Goal: Task Accomplishment & Management: Manage account settings

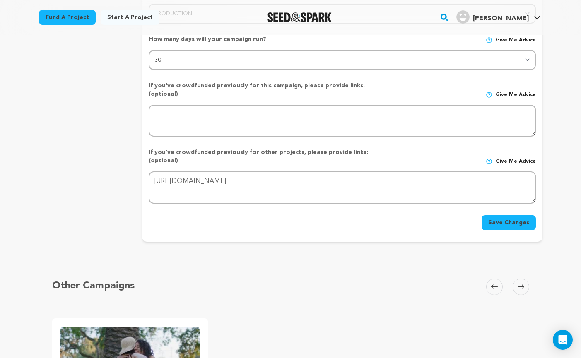
scroll to position [415, 0]
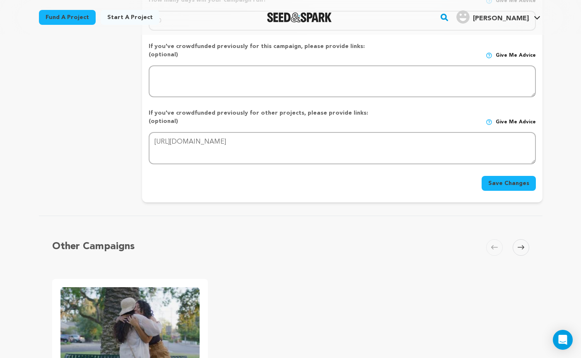
click at [512, 176] on button "Save Changes" at bounding box center [508, 183] width 54 height 15
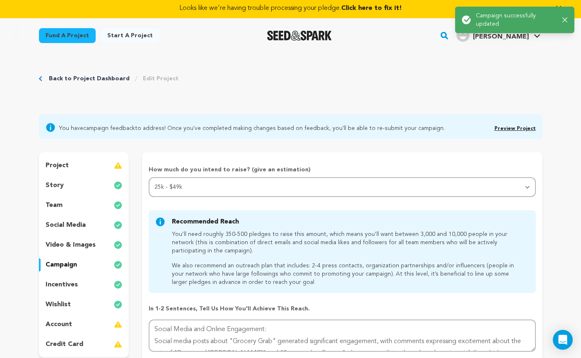
scroll to position [0, 0]
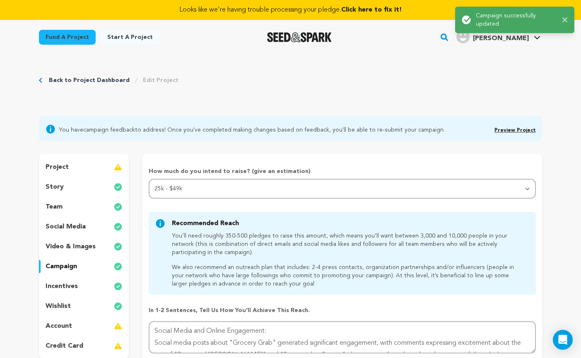
click at [524, 130] on link "Preview Project" at bounding box center [514, 130] width 41 height 5
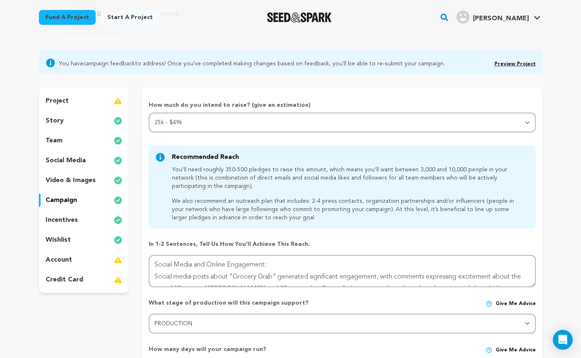
scroll to position [70, 0]
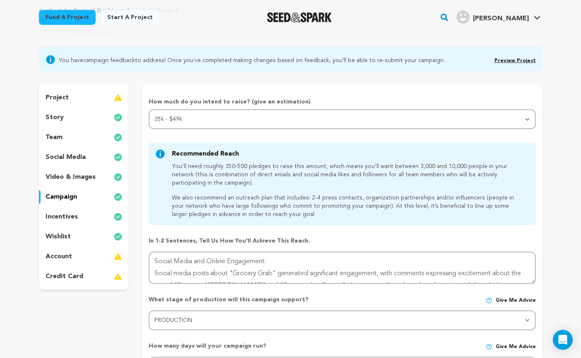
click at [76, 161] on p "social media" at bounding box center [66, 157] width 40 height 10
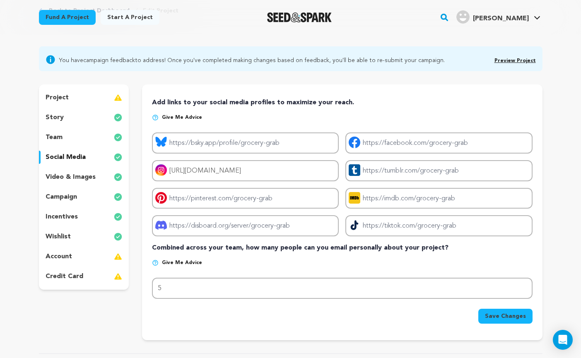
click at [81, 218] on div "incentives" at bounding box center [84, 216] width 90 height 13
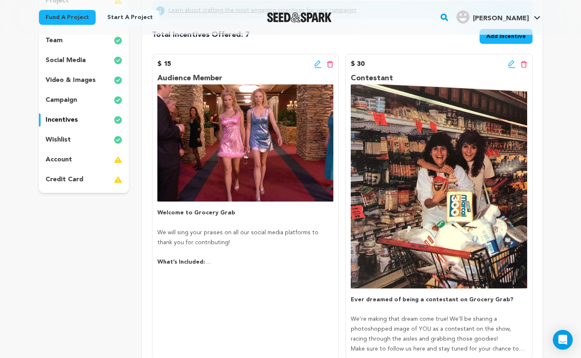
scroll to position [132, 0]
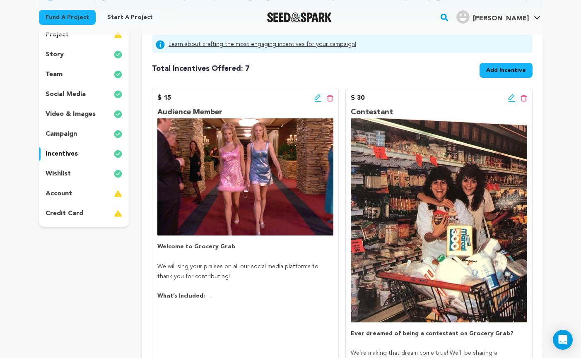
click at [308, 135] on img at bounding box center [245, 176] width 176 height 117
click at [238, 203] on img at bounding box center [245, 176] width 176 height 117
click at [317, 95] on icon at bounding box center [317, 98] width 7 height 8
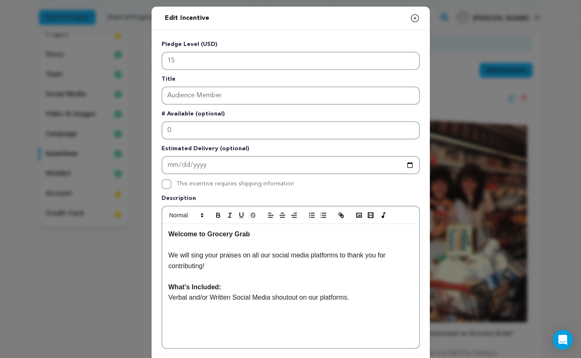
click at [415, 18] on icon "button" at bounding box center [415, 18] width 10 height 10
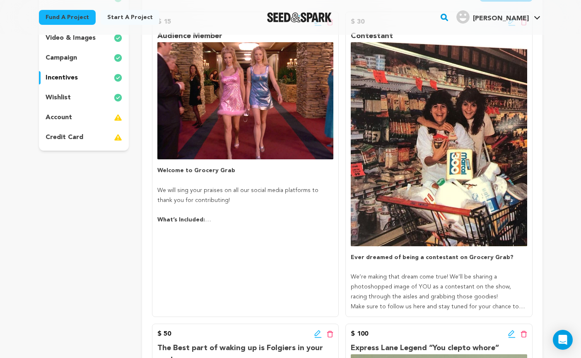
scroll to position [182, 0]
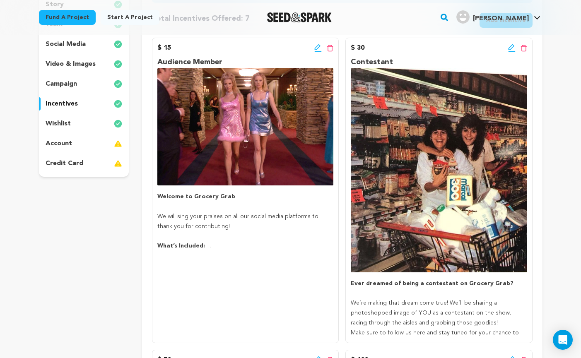
click at [512, 48] on icon at bounding box center [511, 48] width 7 height 8
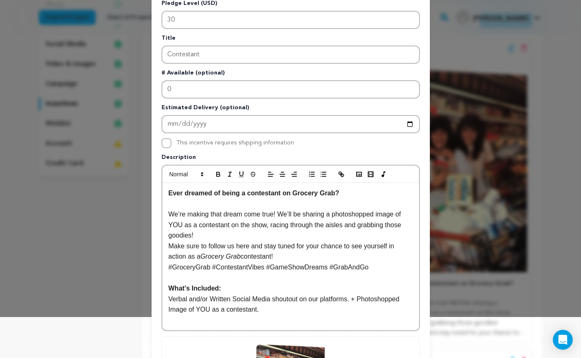
scroll to position [0, 0]
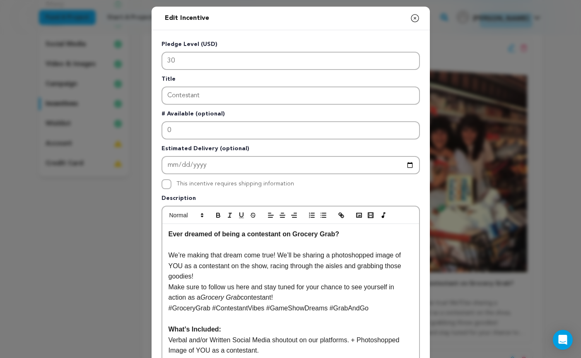
click at [416, 16] on icon "button" at bounding box center [415, 18] width 10 height 10
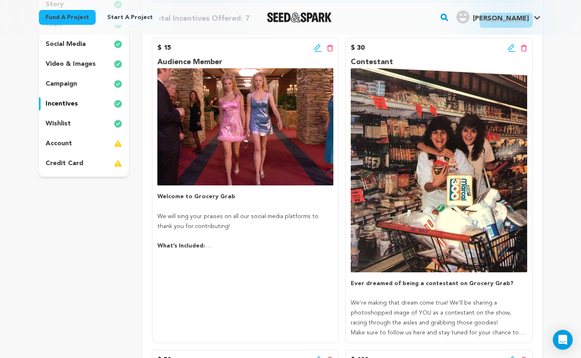
click at [316, 47] on icon at bounding box center [317, 47] width 6 height 6
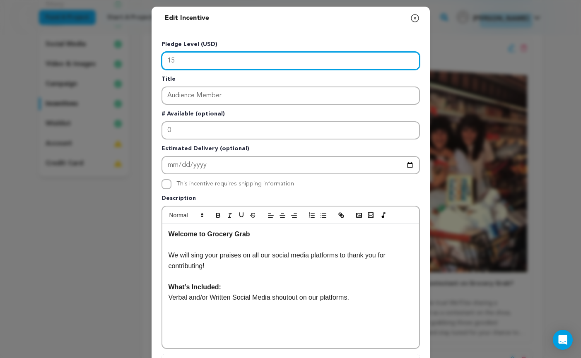
click at [183, 63] on input "15" at bounding box center [290, 61] width 258 height 18
type input "1"
type input "15"
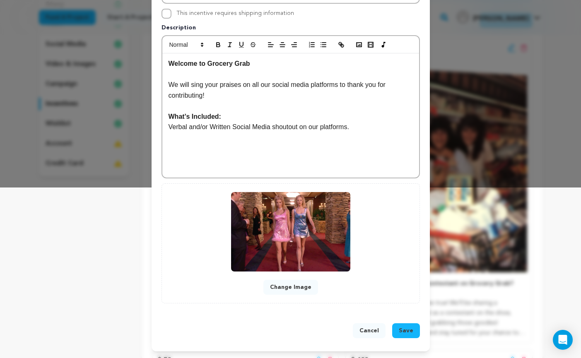
click at [412, 335] on button "Save" at bounding box center [406, 330] width 28 height 15
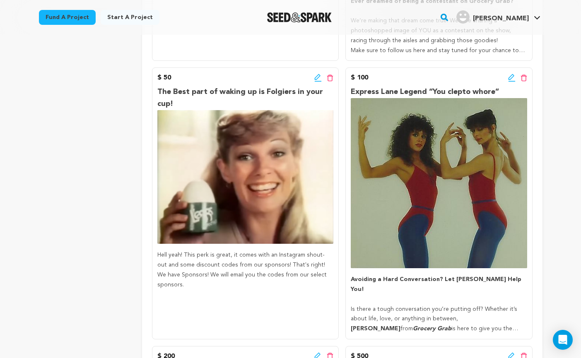
scroll to position [478, 0]
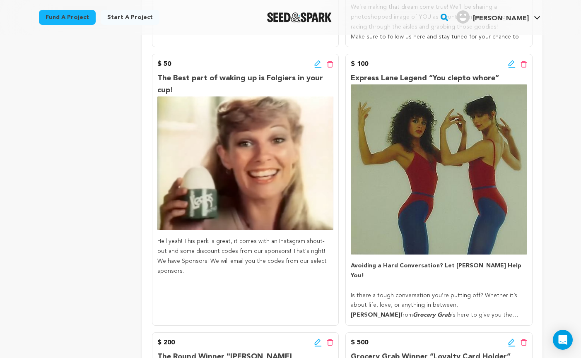
click at [513, 63] on icon at bounding box center [511, 64] width 7 height 8
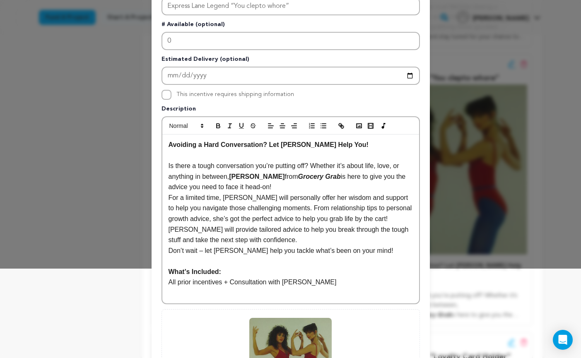
scroll to position [0, 0]
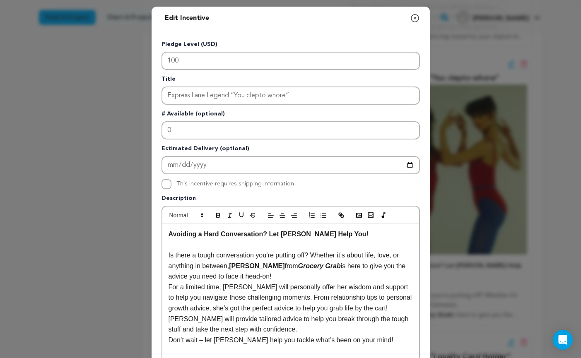
click at [413, 18] on icon "button" at bounding box center [415, 18] width 10 height 10
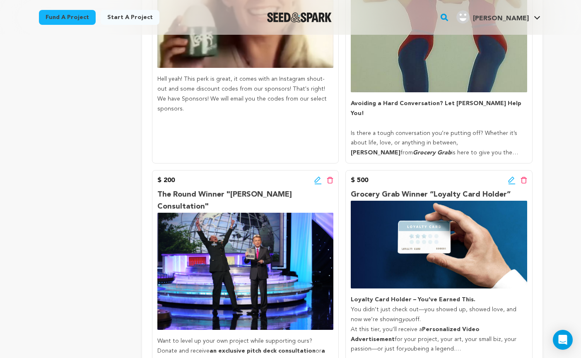
scroll to position [646, 0]
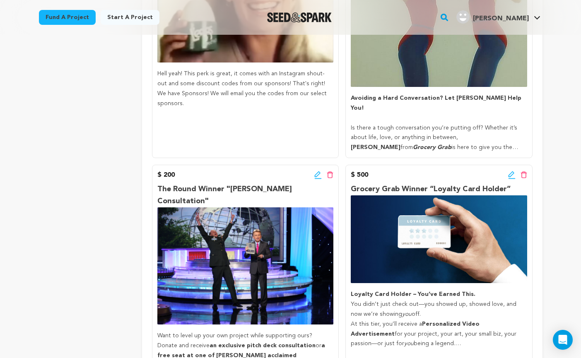
click at [514, 177] on icon at bounding box center [511, 175] width 7 height 8
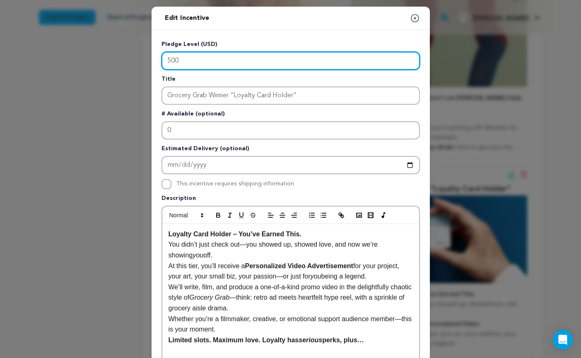
click at [209, 59] on input "500" at bounding box center [290, 61] width 258 height 18
type input "5"
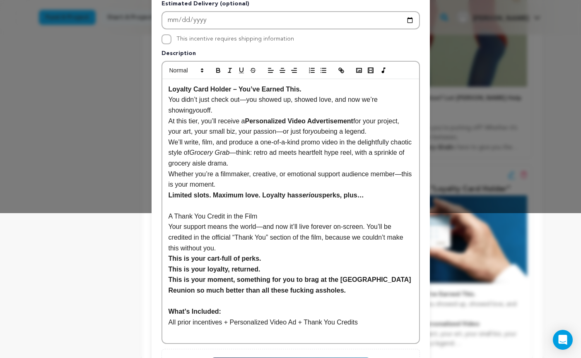
scroll to position [310, 0]
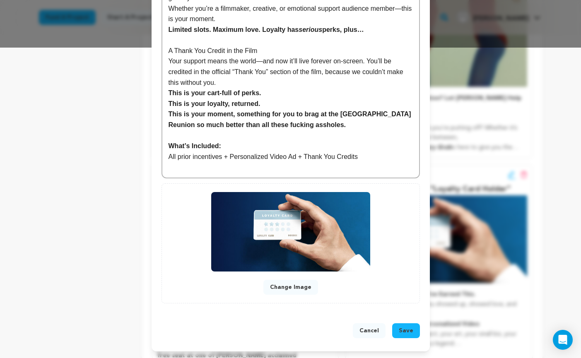
type input "300"
click at [413, 331] on button "Save" at bounding box center [406, 330] width 28 height 15
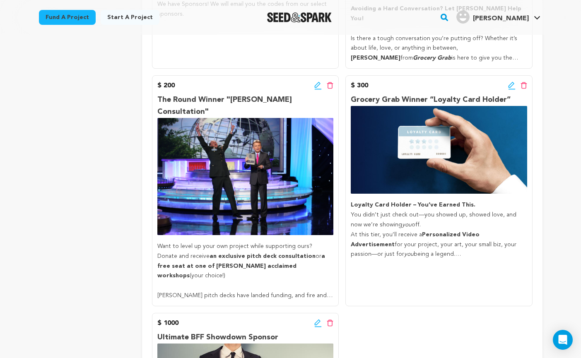
scroll to position [738, 0]
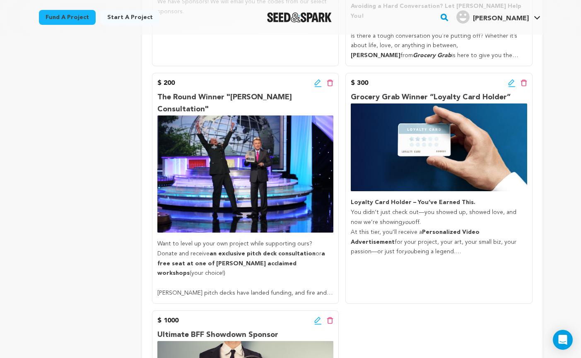
click at [318, 82] on icon at bounding box center [317, 83] width 7 height 8
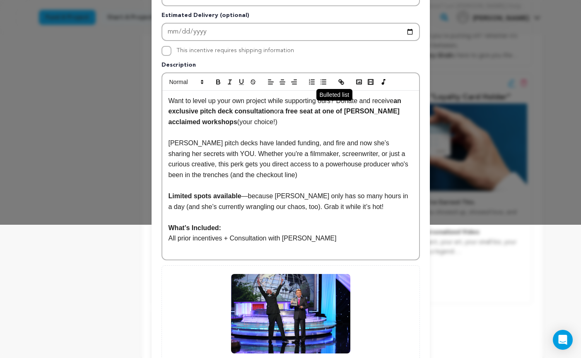
scroll to position [197, 0]
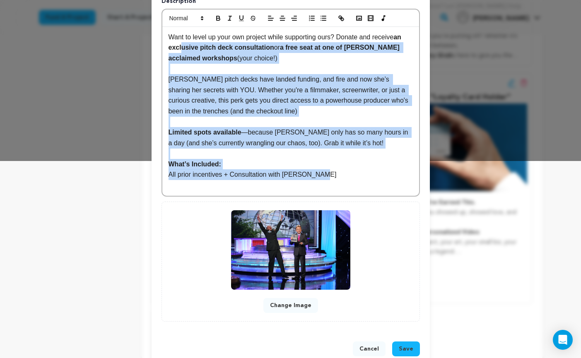
drag, startPoint x: 320, startPoint y: 176, endPoint x: 180, endPoint y: 43, distance: 192.9
click at [180, 43] on div "Want to level up your own project while supporting ours? Donate and receive an …" at bounding box center [290, 111] width 257 height 169
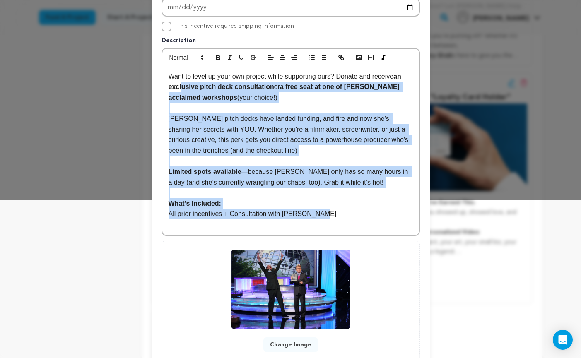
scroll to position [153, 0]
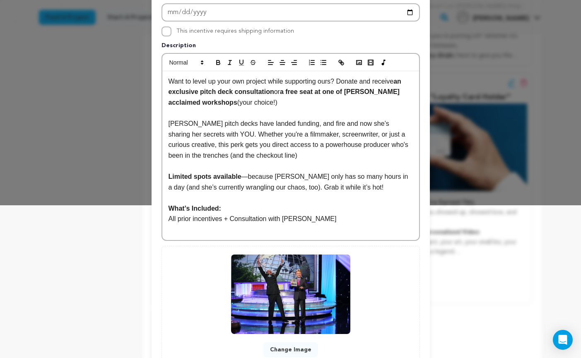
click at [361, 226] on p at bounding box center [290, 229] width 244 height 11
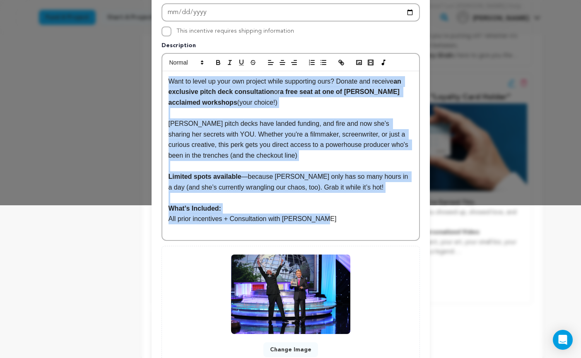
drag, startPoint x: 337, startPoint y: 220, endPoint x: 168, endPoint y: 82, distance: 218.4
click at [168, 82] on div "Want to level up your own project while supporting ours? Donate and receive an …" at bounding box center [290, 155] width 257 height 169
copy div "Want to level up your own project while supporting ours? Donate and receive an …"
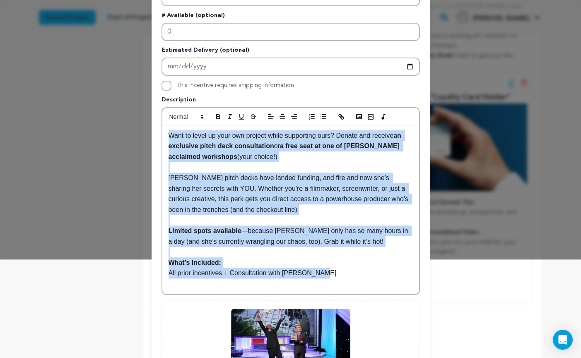
scroll to position [0, 0]
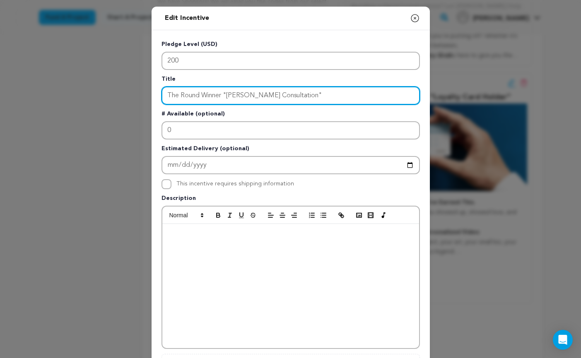
drag, startPoint x: 313, startPoint y: 96, endPoint x: 224, endPoint y: 92, distance: 89.0
click at [224, 92] on input "The Round Winner "Kelly's Consultation"" at bounding box center [290, 95] width 258 height 18
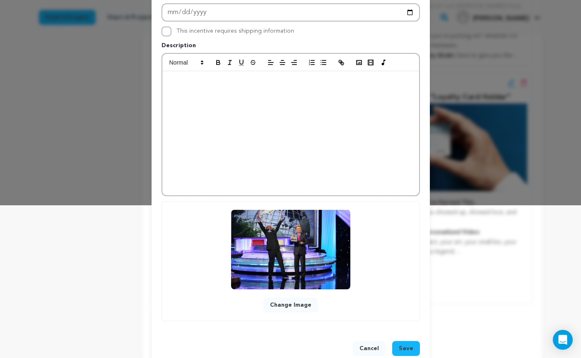
scroll to position [168, 0]
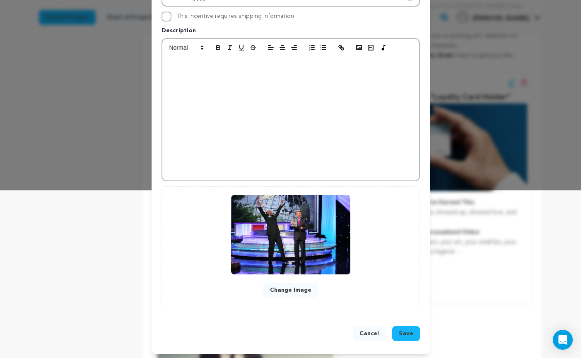
type input "The Round Winner"
click at [413, 336] on button "Save" at bounding box center [406, 333] width 28 height 15
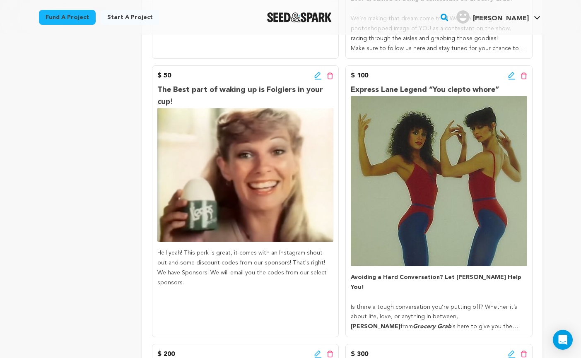
scroll to position [468, 0]
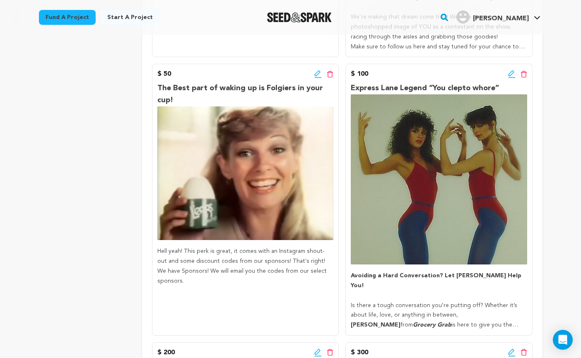
click at [511, 74] on icon at bounding box center [511, 73] width 6 height 6
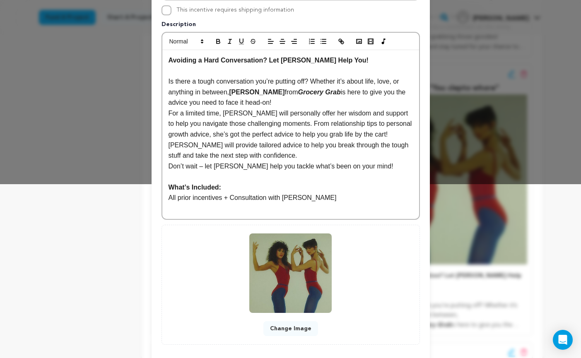
scroll to position [176, 0]
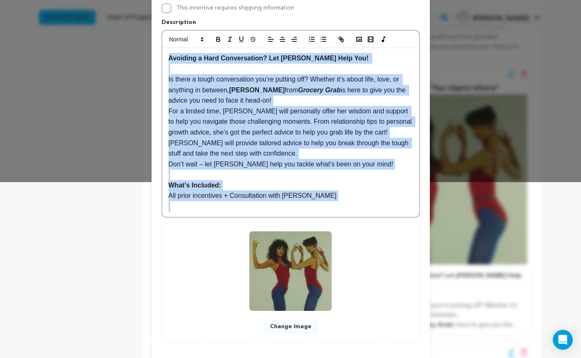
drag, startPoint x: 329, startPoint y: 202, endPoint x: 167, endPoint y: 56, distance: 217.7
click at [167, 56] on div "Avoiding a Hard Conversation? Let Dani Adaliz Help You! Is there a tough conver…" at bounding box center [290, 132] width 257 height 169
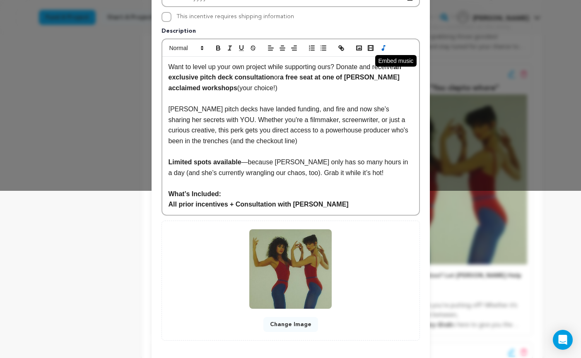
scroll to position [204, 0]
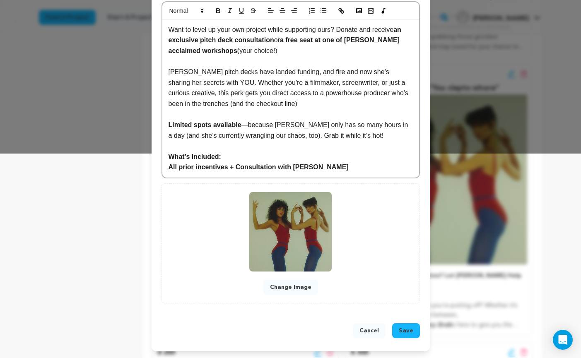
click at [404, 334] on span "Save" at bounding box center [405, 330] width 14 height 8
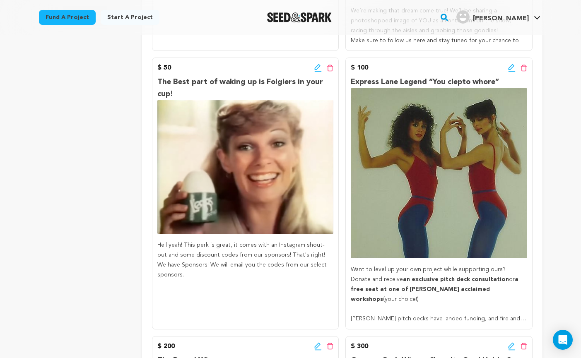
scroll to position [474, 0]
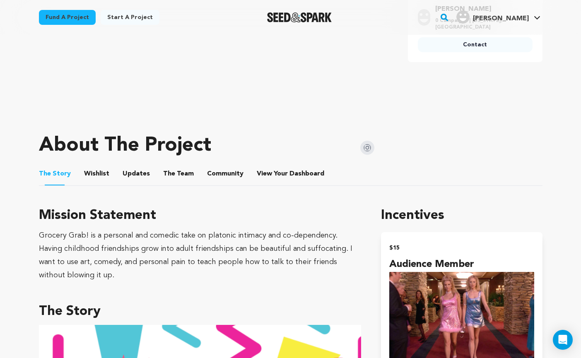
scroll to position [307, 0]
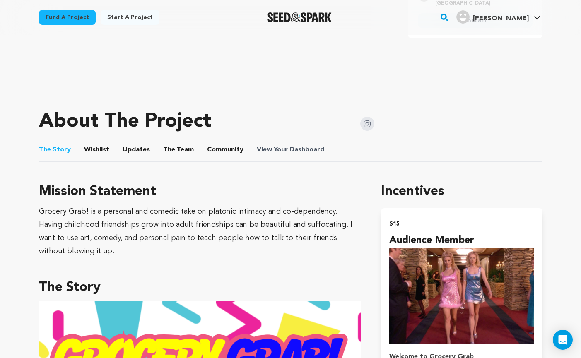
click at [305, 152] on span "Dashboard" at bounding box center [306, 150] width 35 height 10
click at [229, 149] on button "Community" at bounding box center [225, 152] width 20 height 20
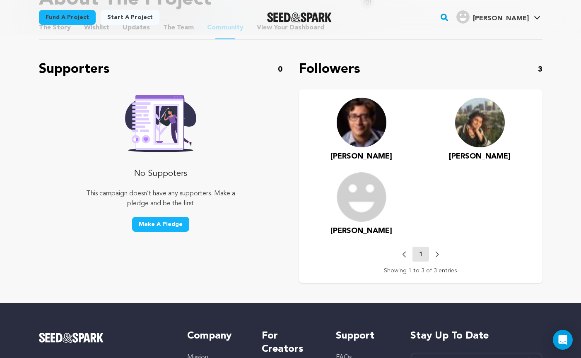
scroll to position [335, 0]
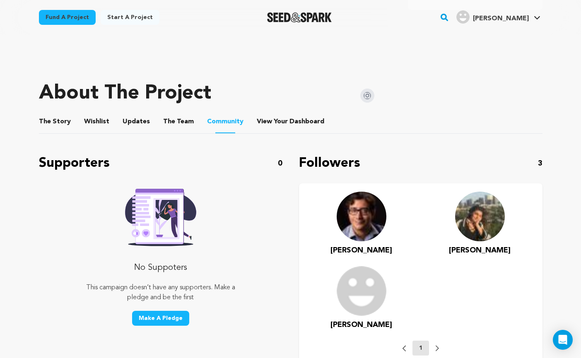
click at [173, 122] on button "The Team" at bounding box center [178, 123] width 20 height 20
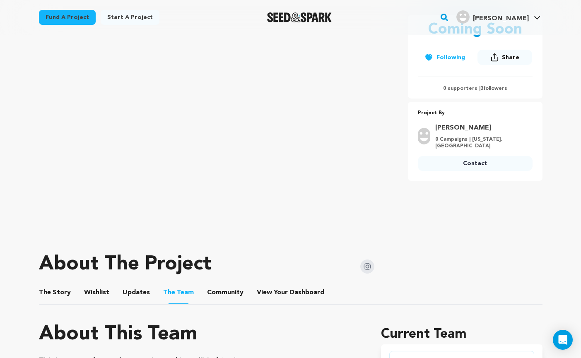
scroll to position [164, 0]
click at [145, 292] on span "Updates" at bounding box center [135, 292] width 27 height 10
click at [136, 293] on button "Updates" at bounding box center [136, 294] width 20 height 20
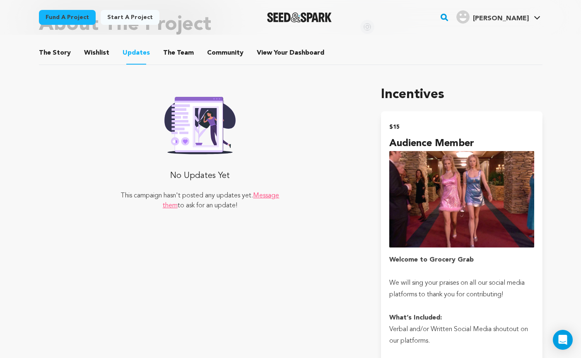
scroll to position [307, 0]
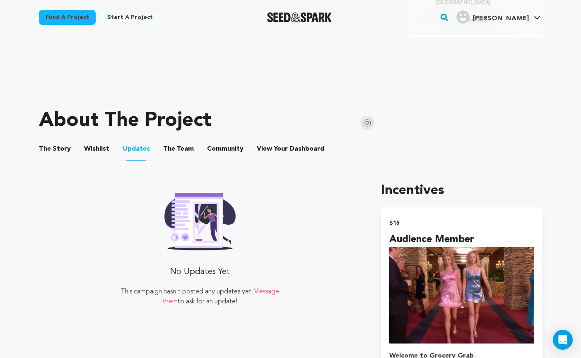
click at [102, 149] on button "Wishlist" at bounding box center [96, 151] width 20 height 20
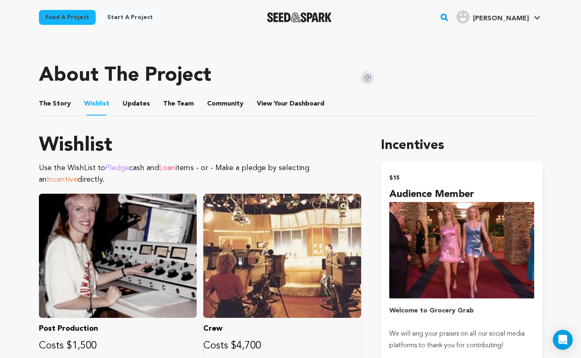
scroll to position [312, 0]
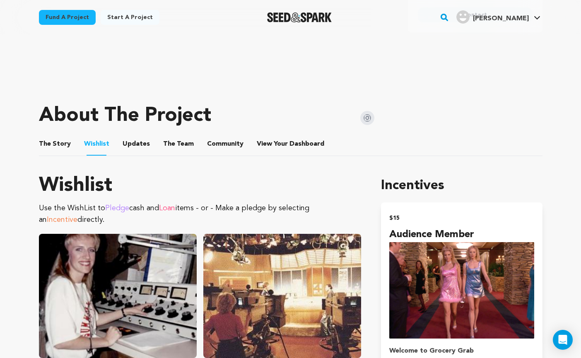
click at [57, 142] on button "The Story" at bounding box center [55, 146] width 20 height 20
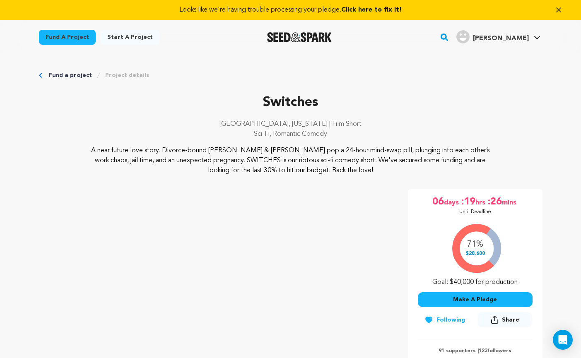
scroll to position [3, 0]
